Goal: Information Seeking & Learning: Learn about a topic

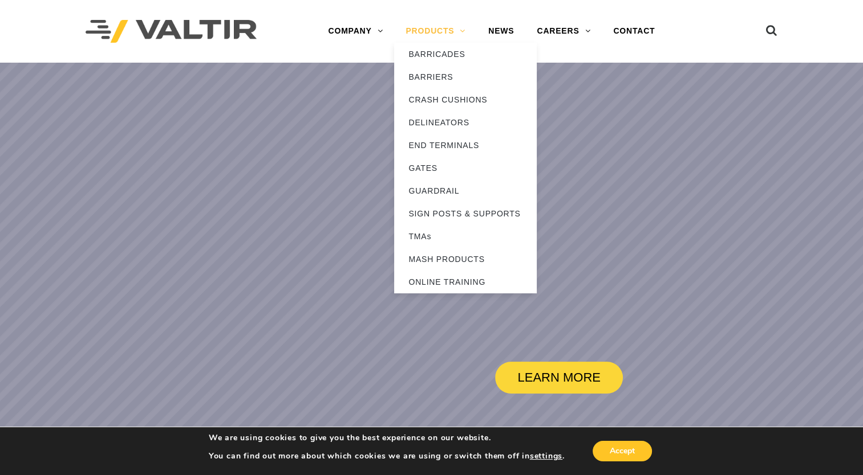
click at [428, 29] on link "PRODUCTS" at bounding box center [435, 31] width 83 height 23
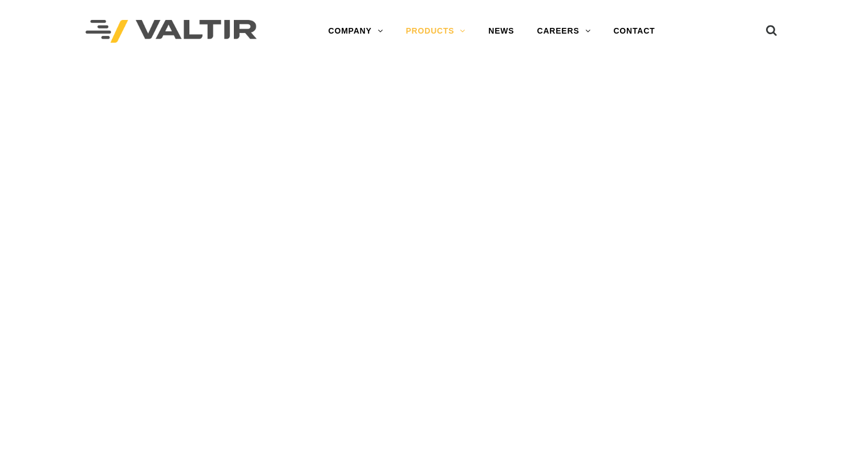
click at [428, 29] on link "PRODUCTS" at bounding box center [435, 31] width 83 height 23
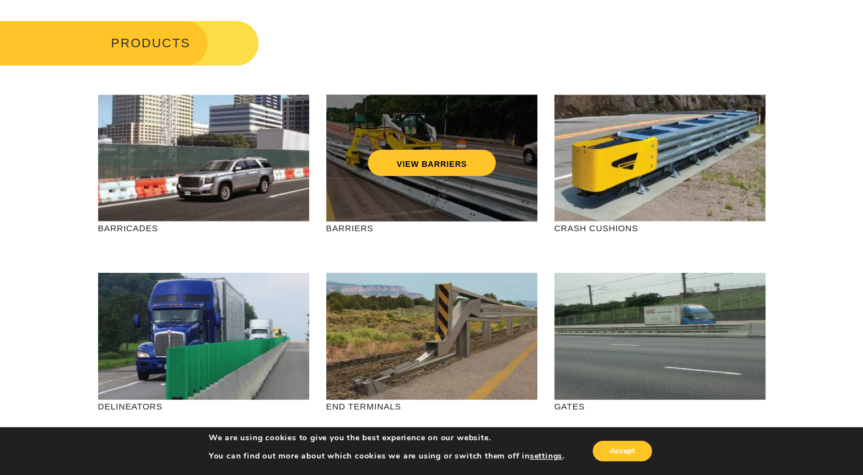
scroll to position [114, 0]
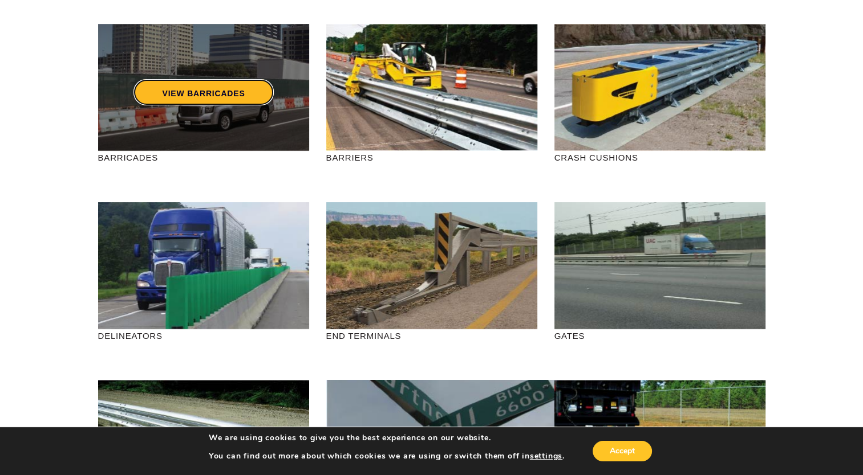
click at [219, 84] on link "VIEW BARRICADES" at bounding box center [203, 92] width 140 height 26
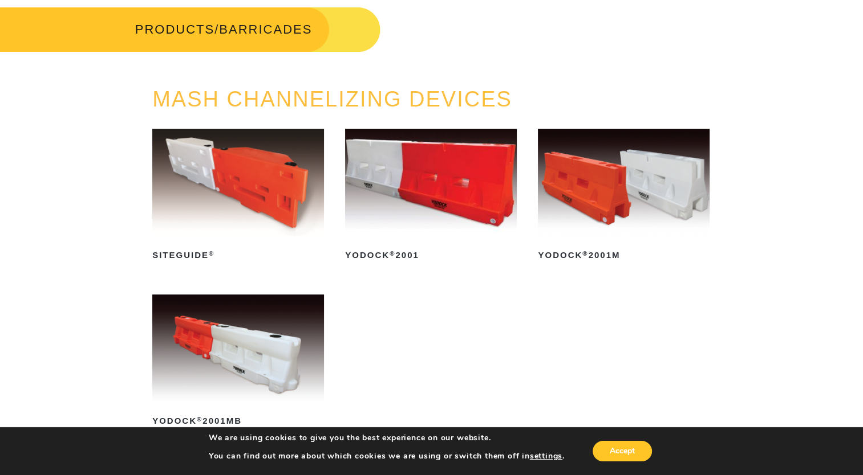
scroll to position [114, 0]
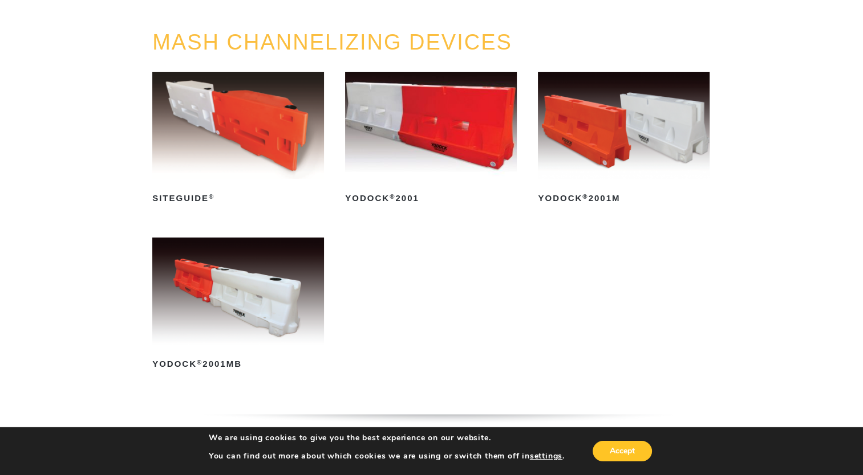
click at [232, 283] on img at bounding box center [238, 291] width 172 height 107
click at [424, 103] on img at bounding box center [431, 125] width 172 height 107
click at [459, 146] on img at bounding box center [431, 125] width 172 height 107
